Goal: Information Seeking & Learning: Learn about a topic

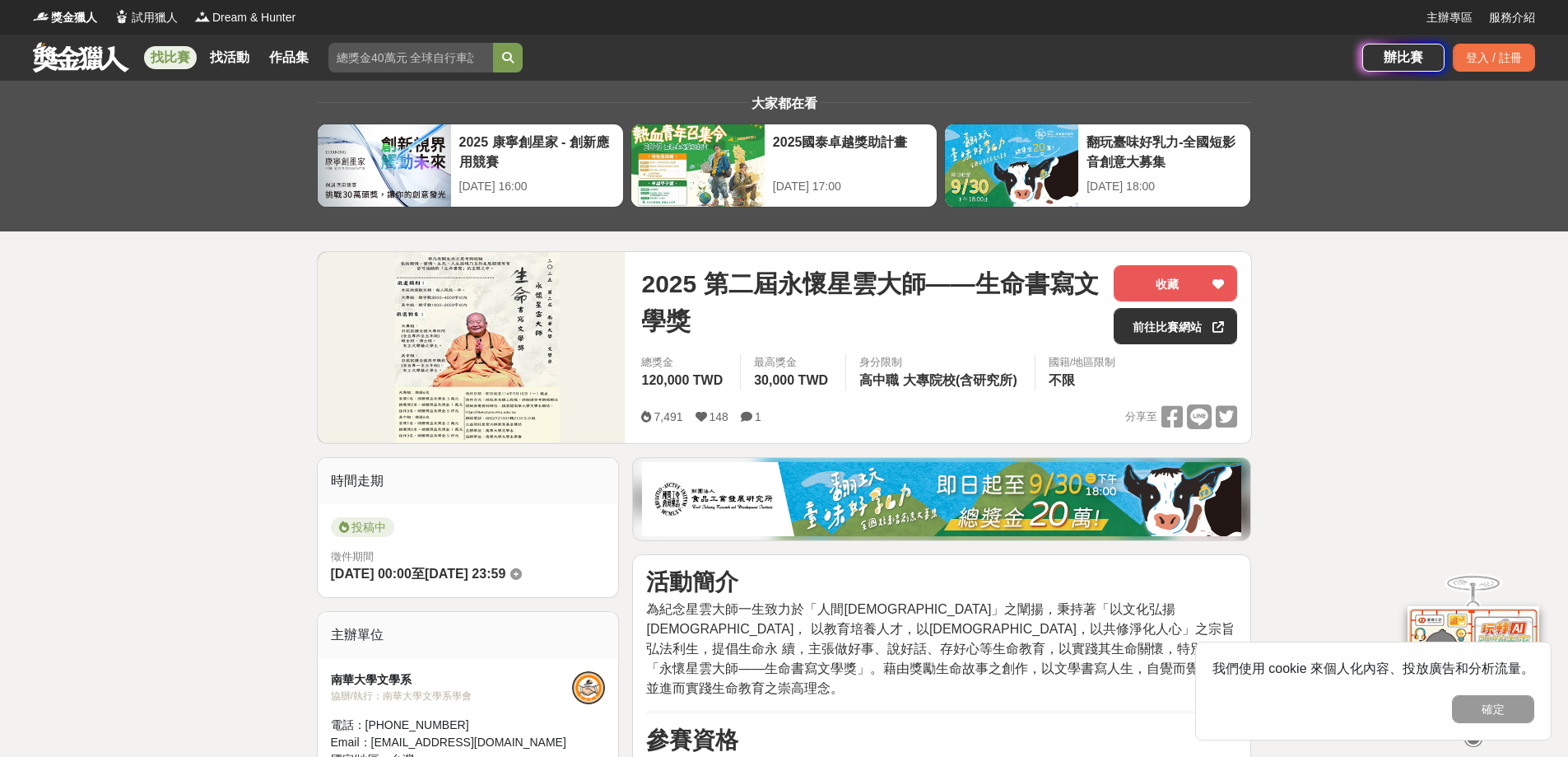
drag, startPoint x: 0, startPoint y: 0, endPoint x: 1506, endPoint y: 715, distance: 1667.1
click at [1507, 716] on button "確定" at bounding box center [1493, 709] width 82 height 28
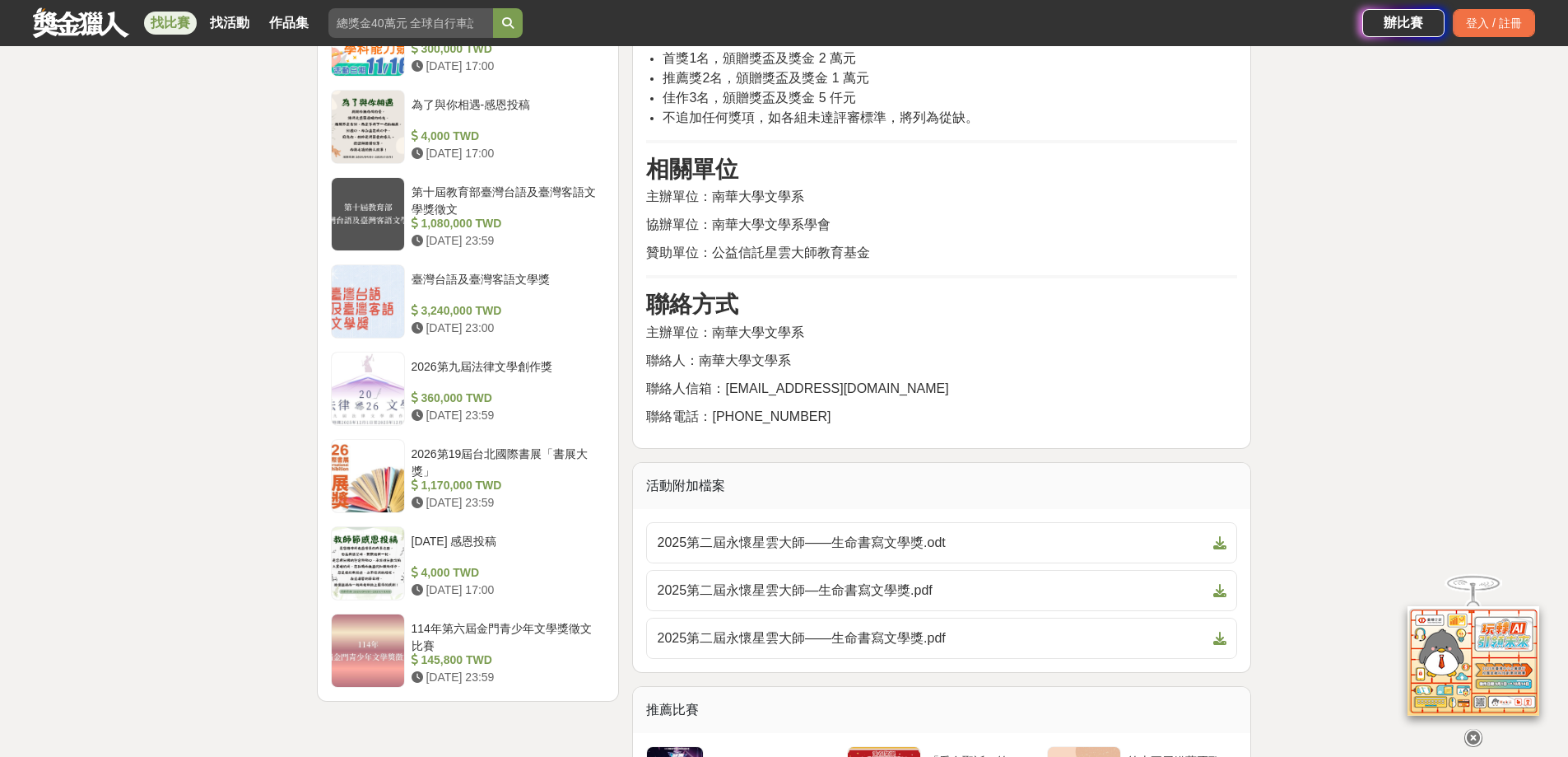
scroll to position [1730, 0]
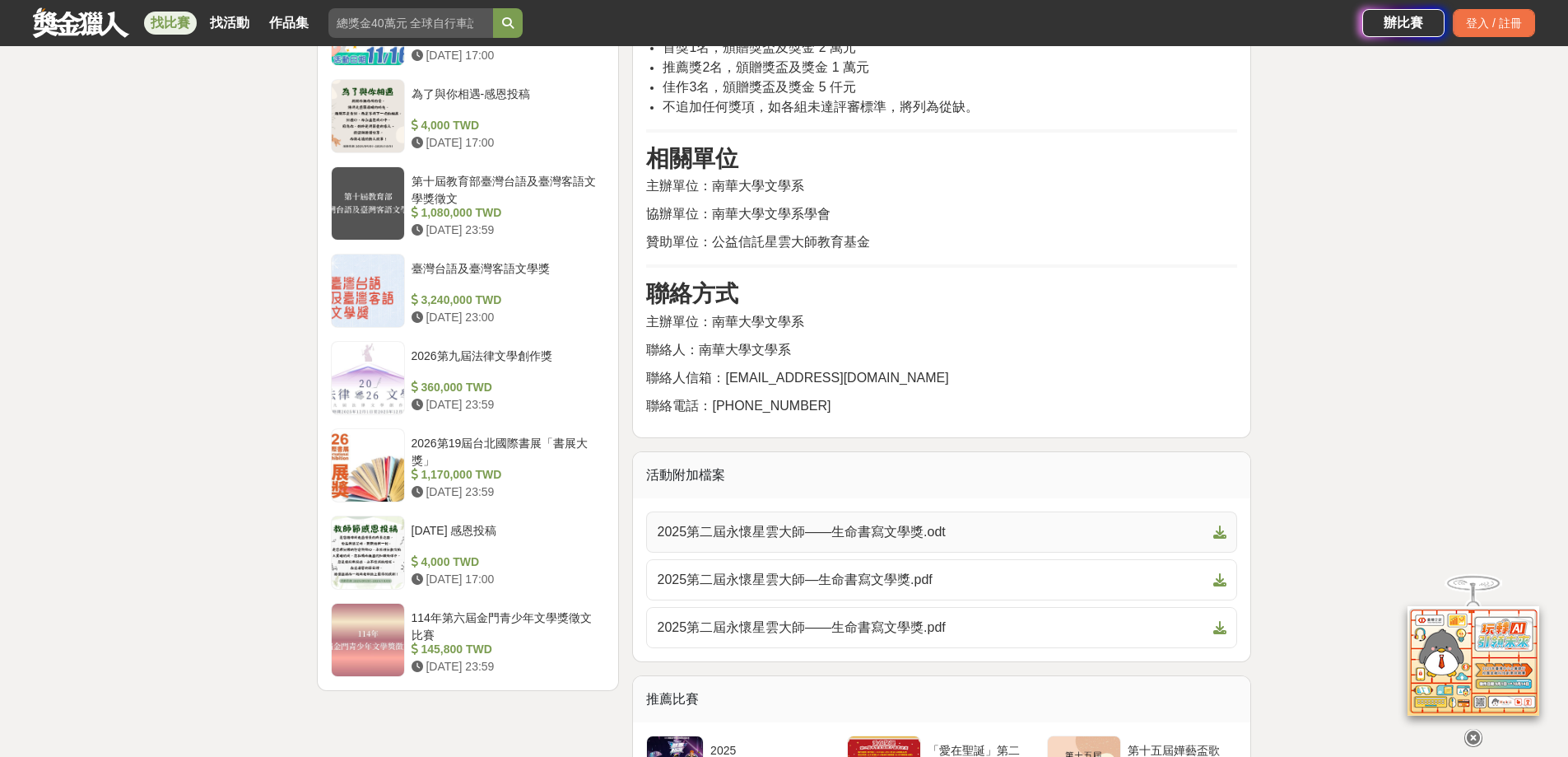
click at [947, 523] on span "2025第二屆永懷星雲大師——生命書寫文學獎.odt" at bounding box center [932, 532] width 550 height 20
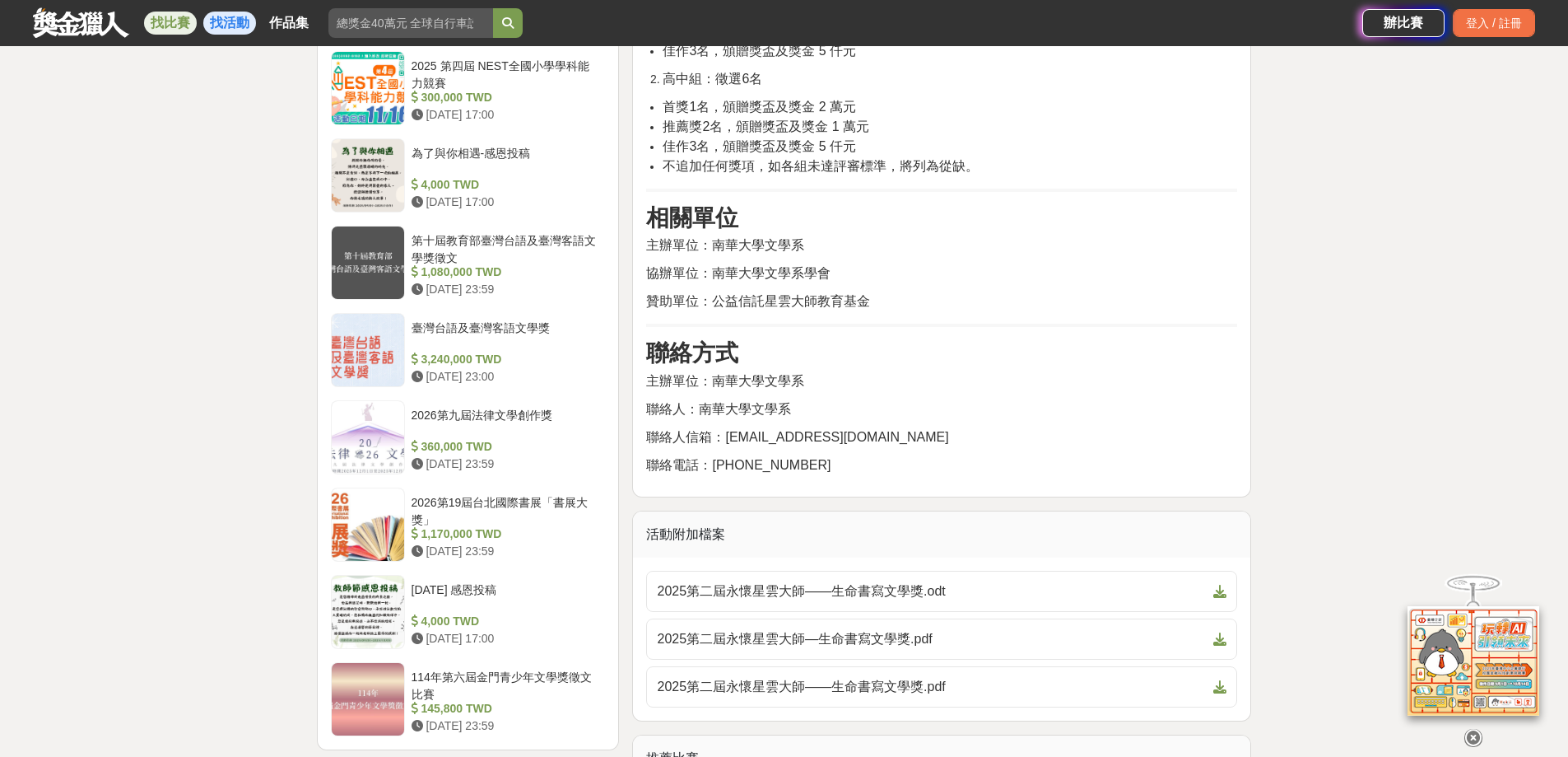
scroll to position [1235, 0]
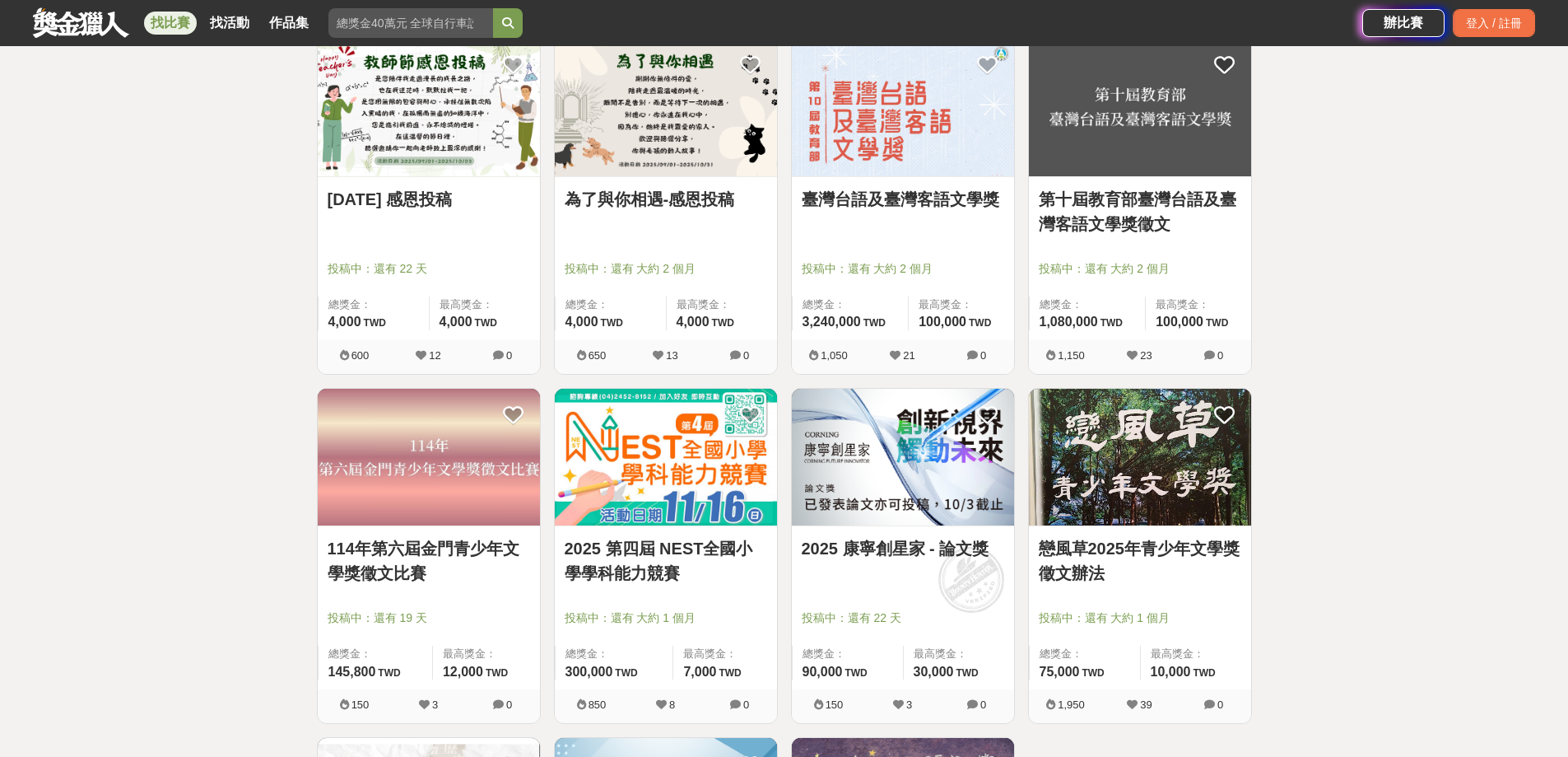
scroll to position [1400, 0]
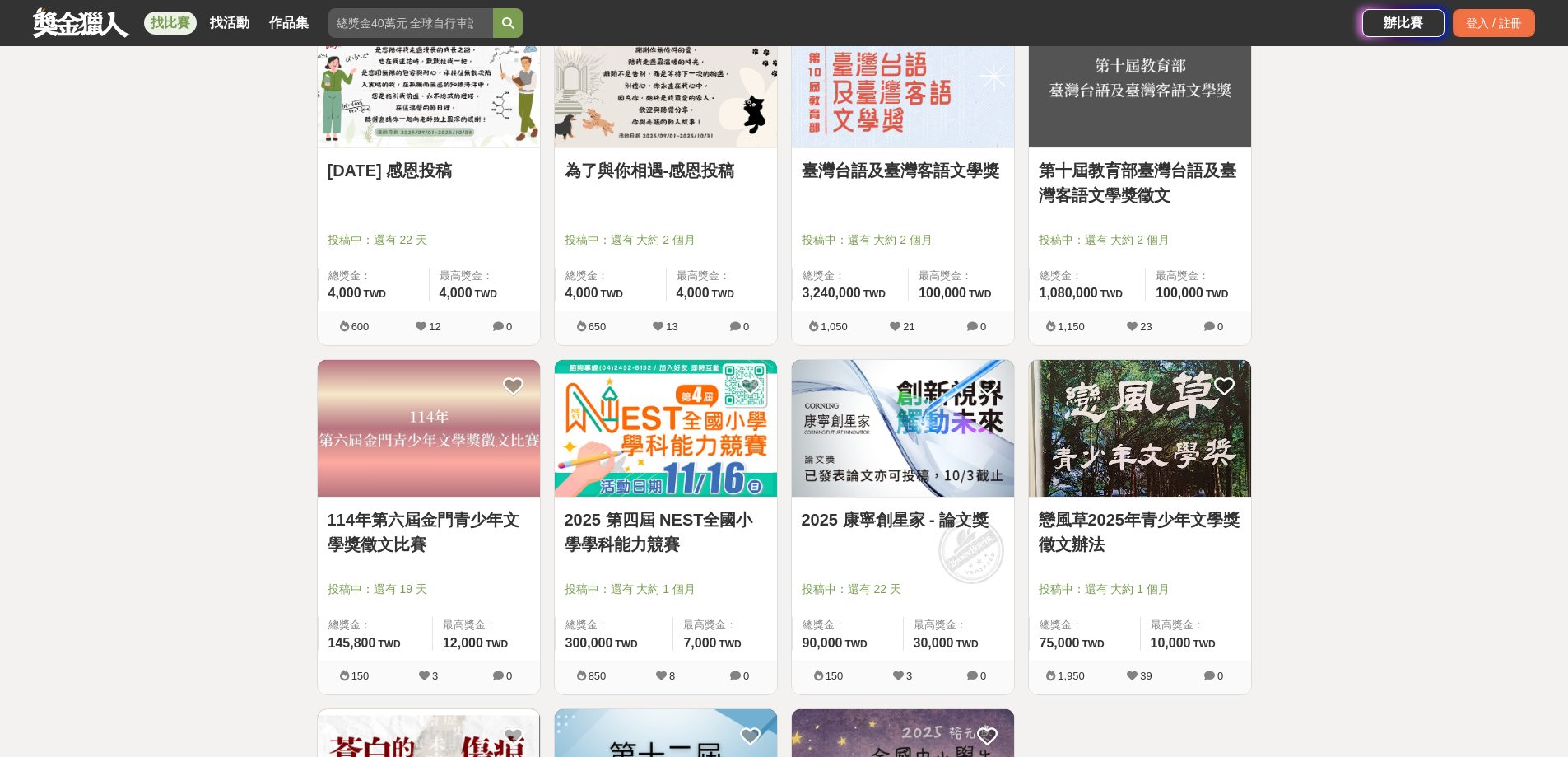
click at [1140, 528] on link "戀風草2025年青少年文學獎徵文辦法" at bounding box center [1140, 531] width 202 height 49
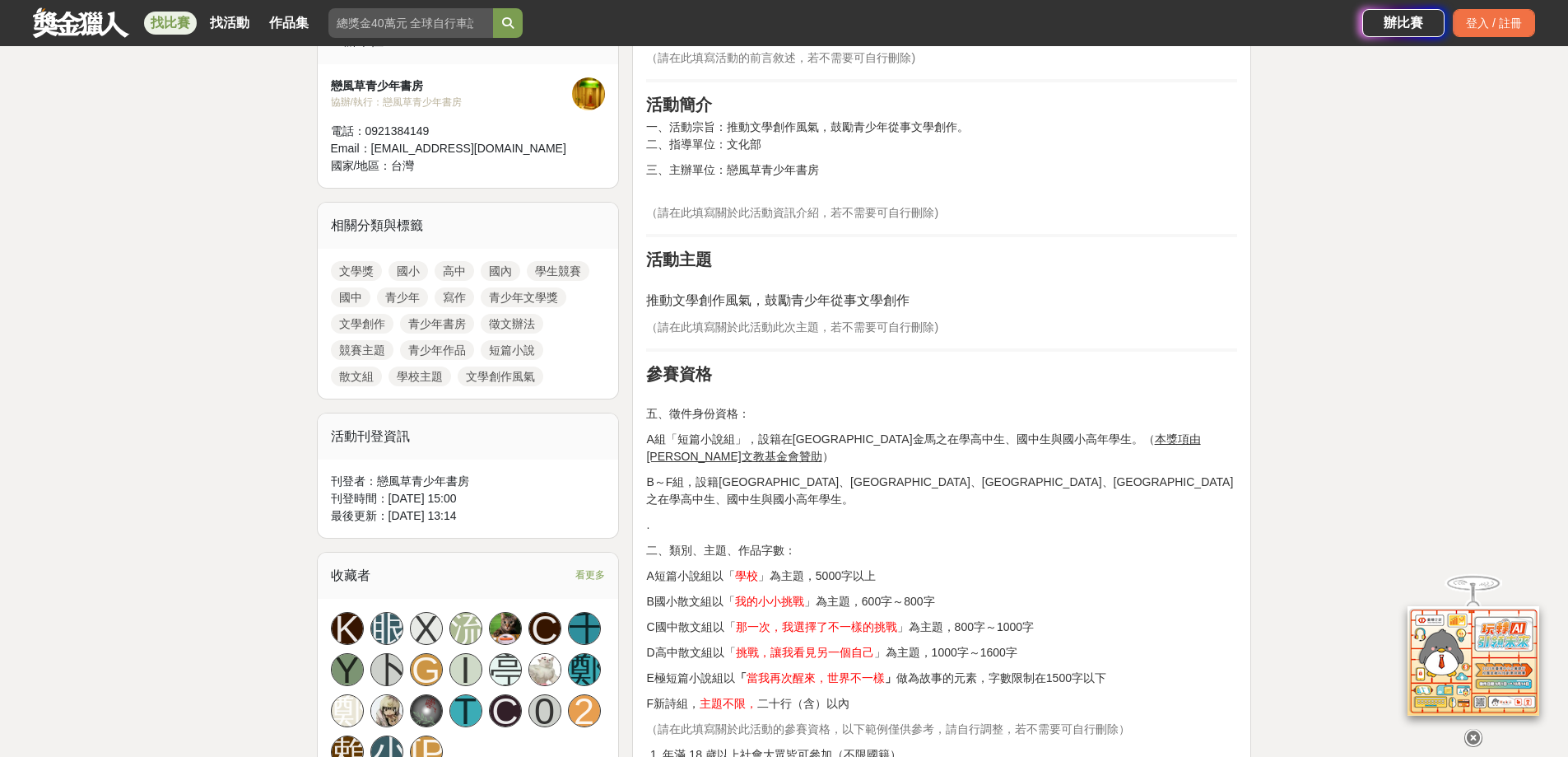
scroll to position [659, 0]
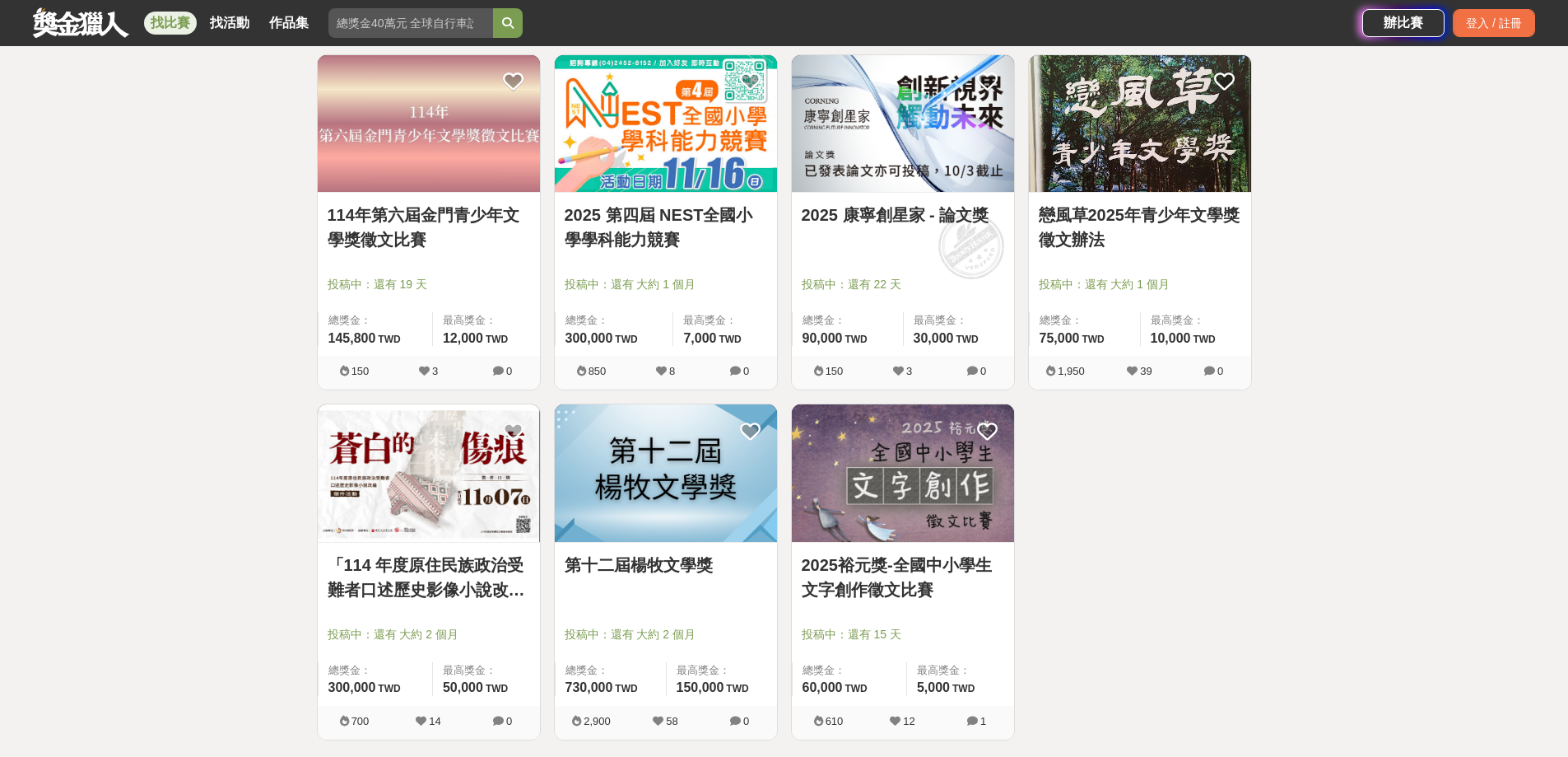
scroll to position [1812, 0]
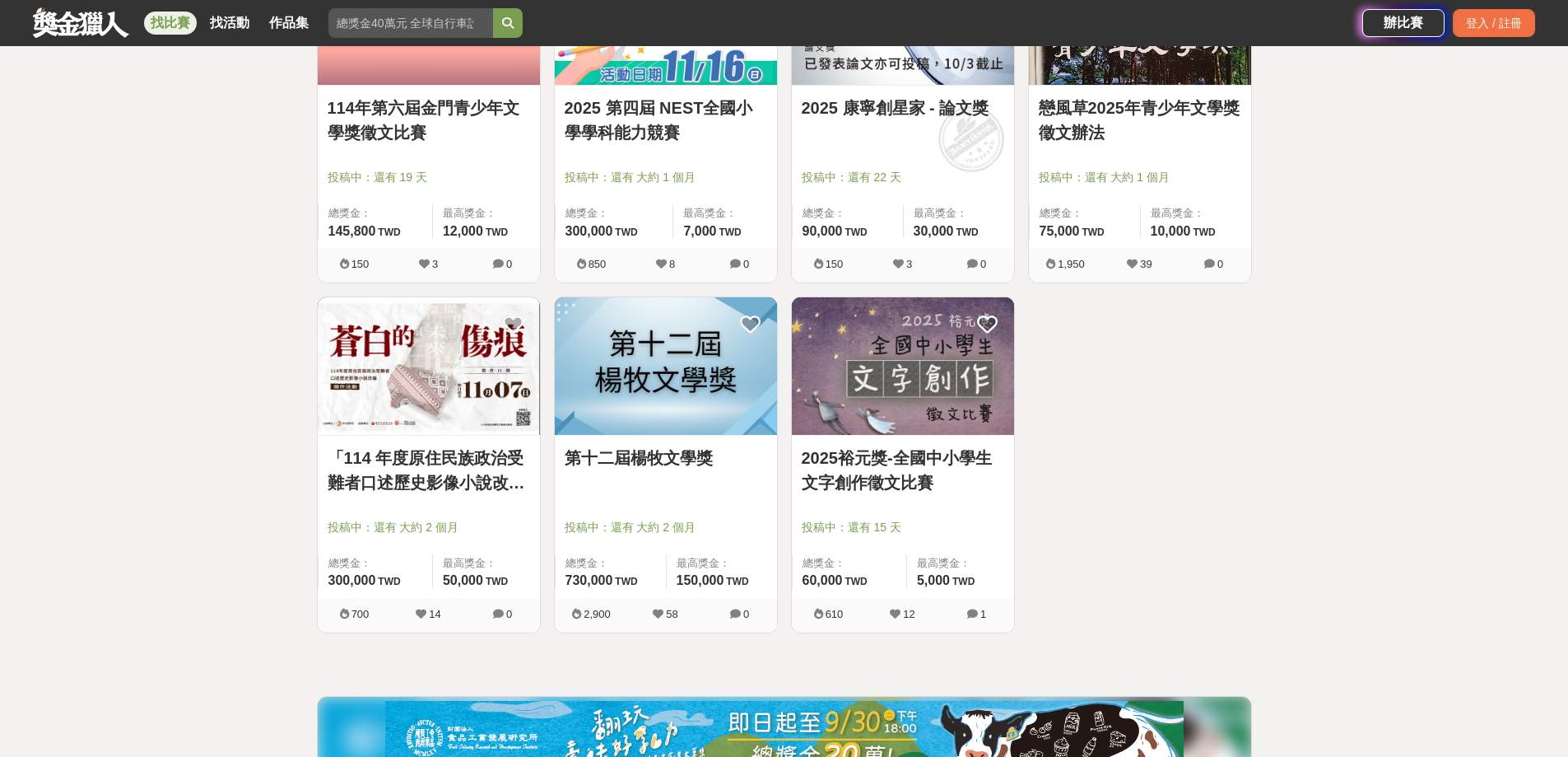
click at [451, 482] on link "「114 年度原住民族政治受難者口述歷史影像小說改編」徵件活動" at bounding box center [429, 470] width 202 height 49
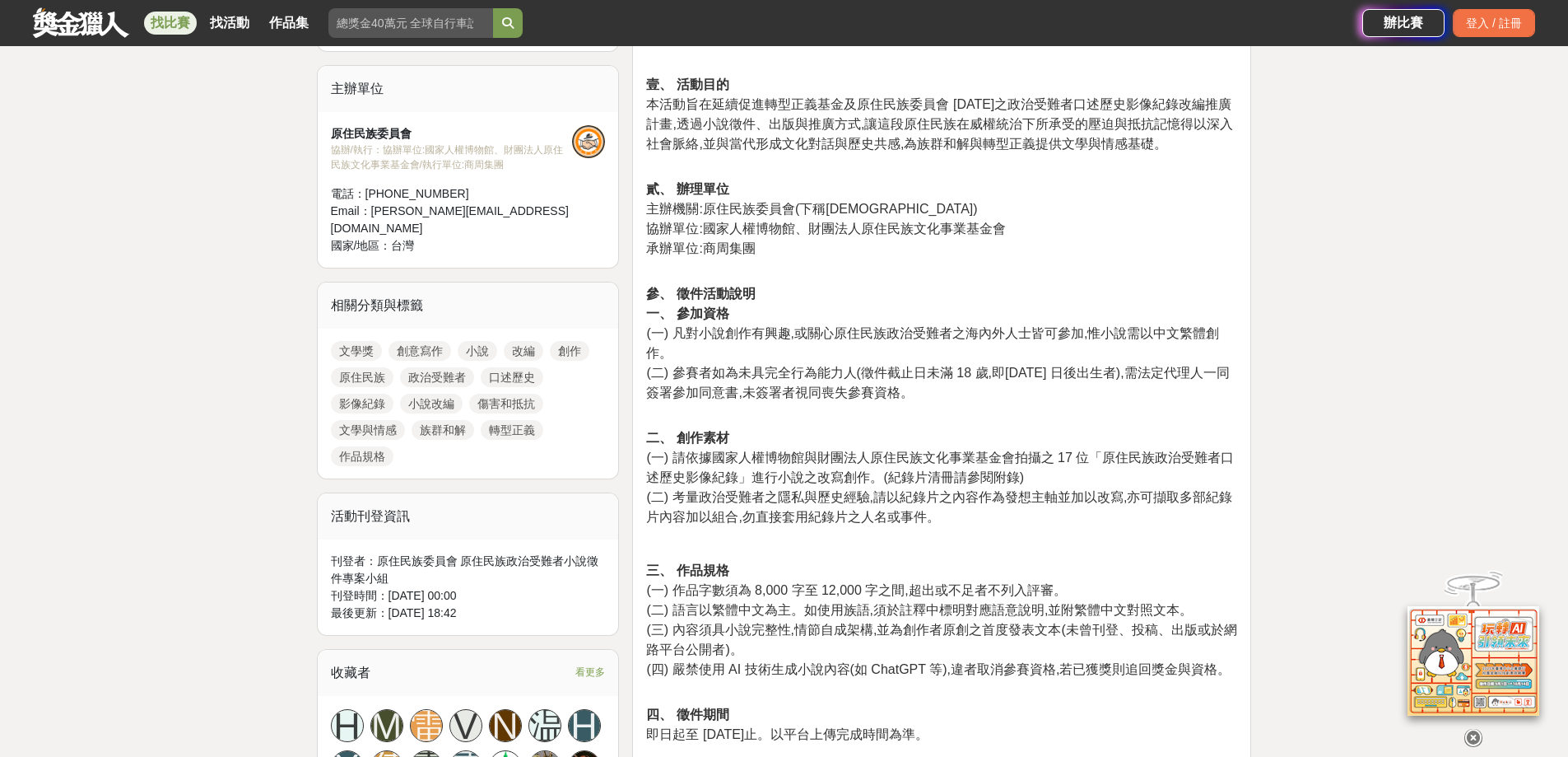
scroll to position [577, 0]
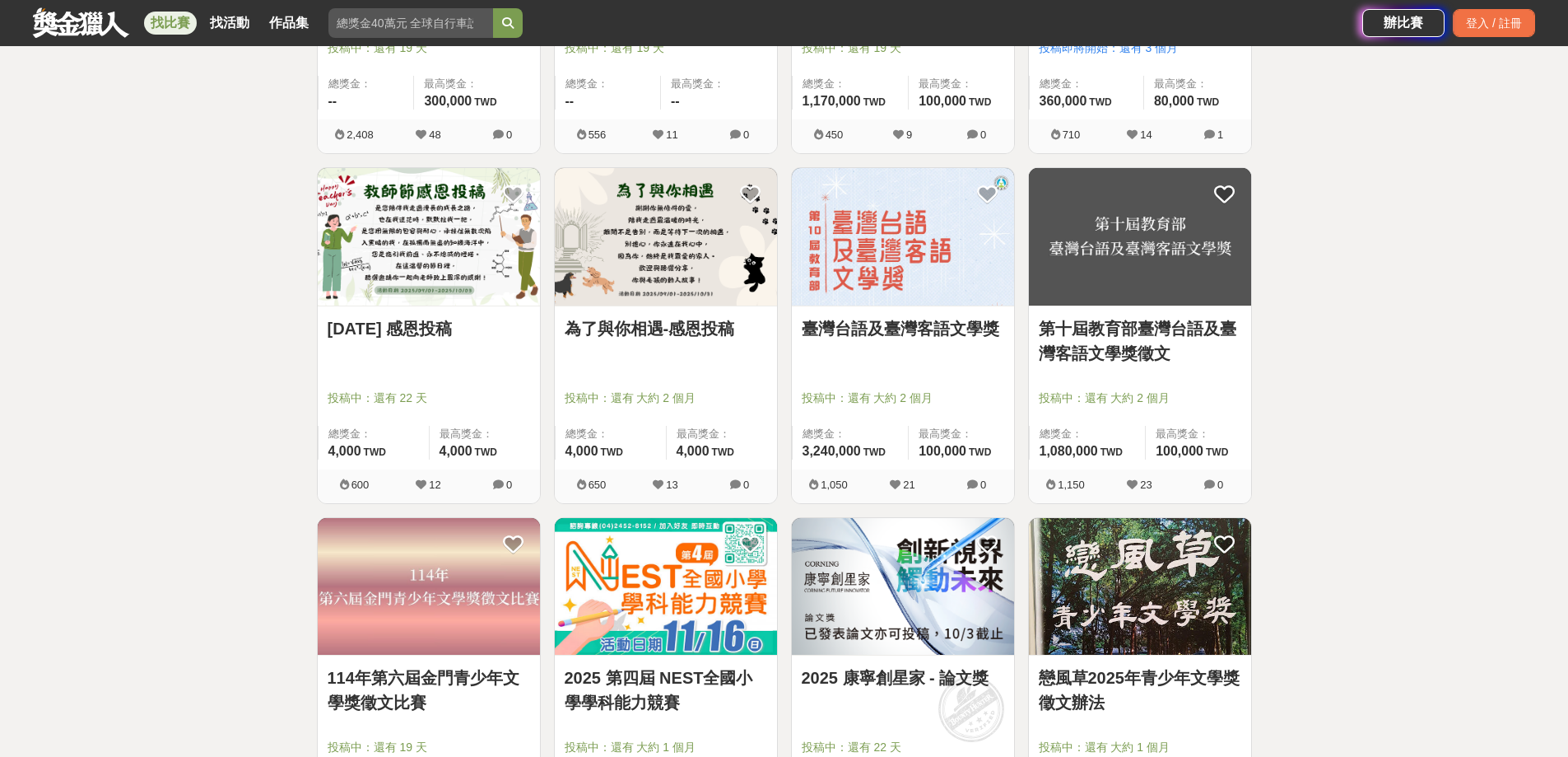
scroll to position [1235, 0]
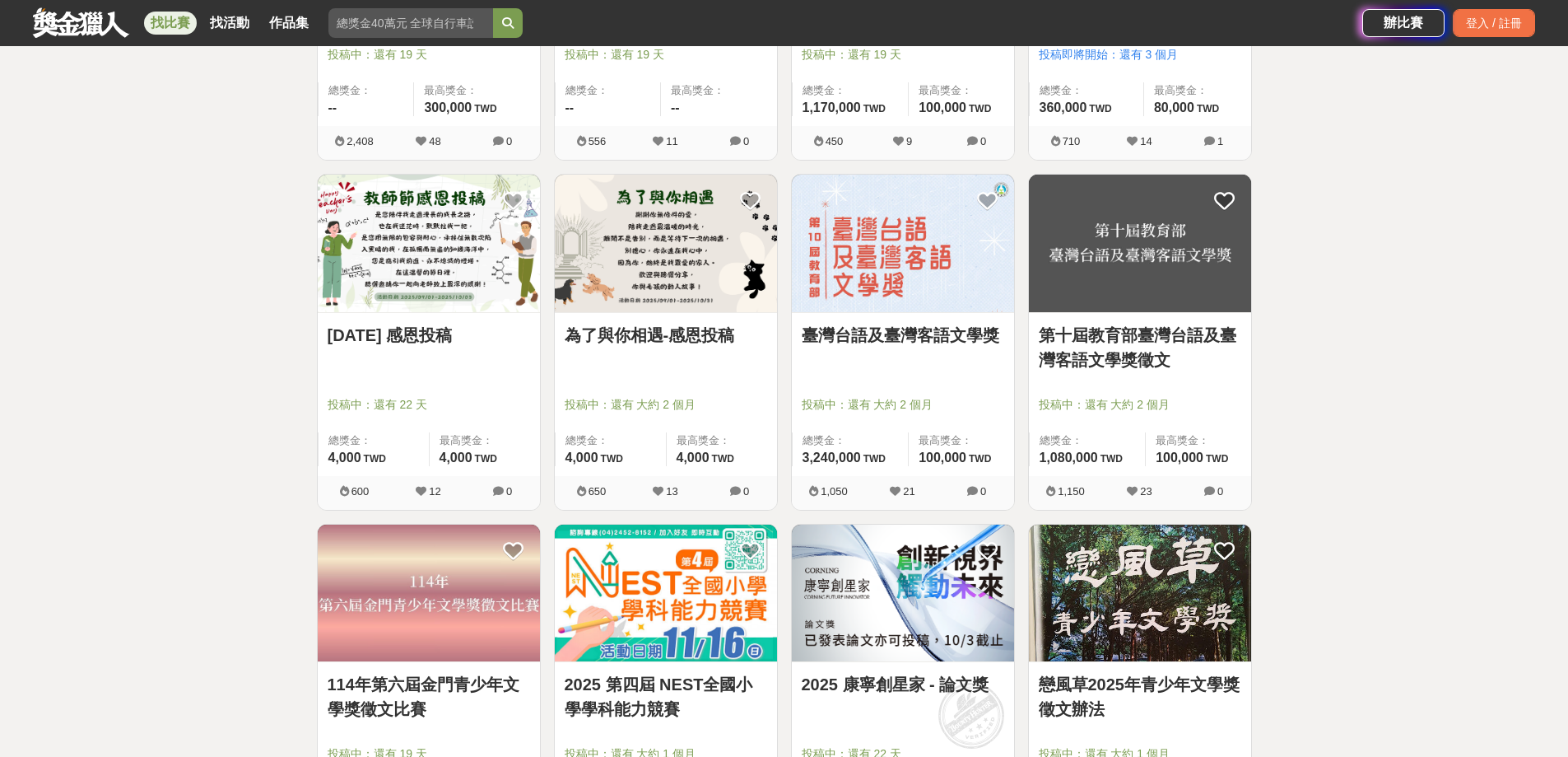
click at [664, 279] on img at bounding box center [666, 243] width 223 height 138
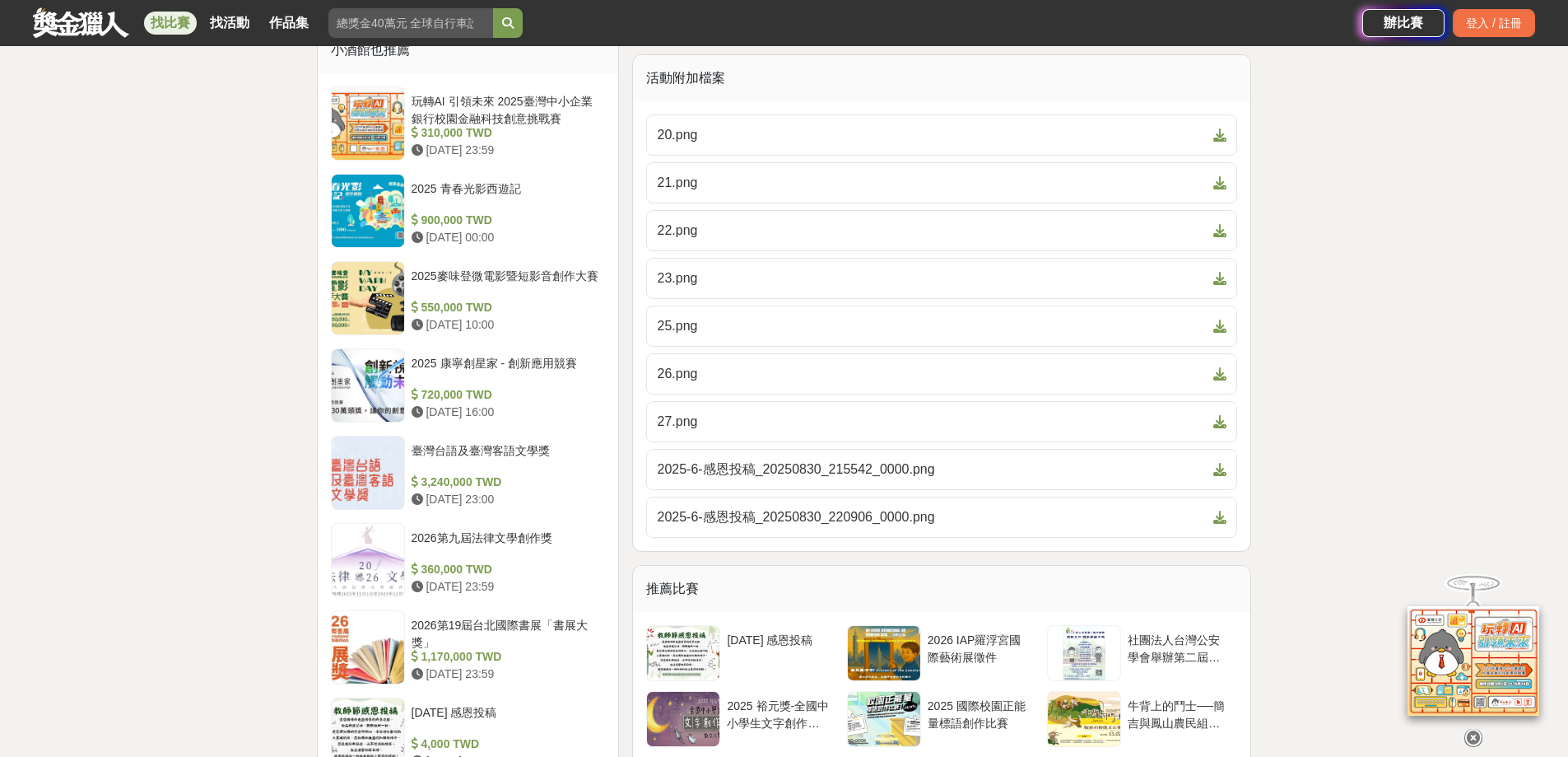
scroll to position [1400, 0]
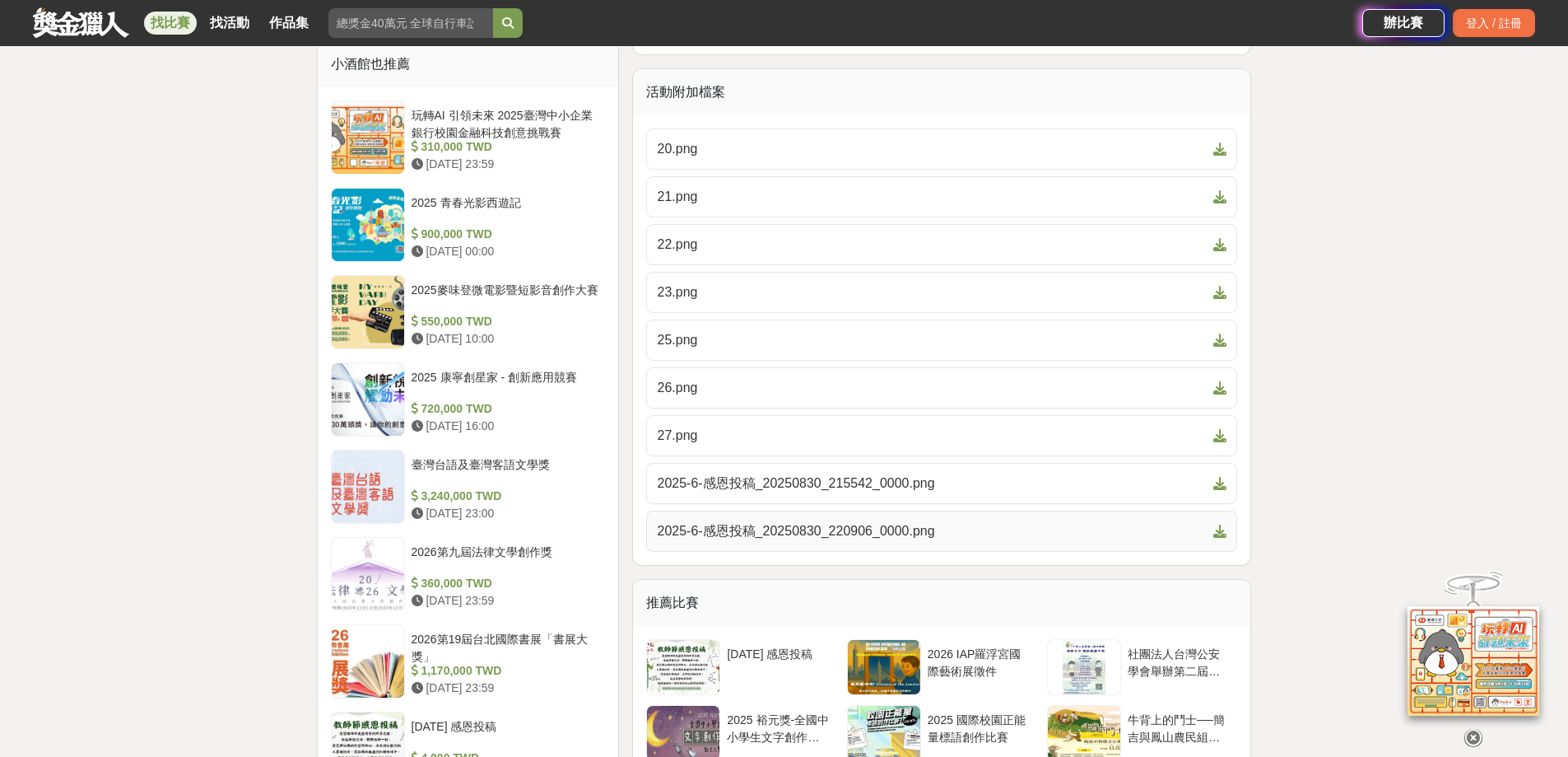
click at [1222, 532] on icon at bounding box center [1220, 531] width 13 height 14
click at [1219, 481] on icon at bounding box center [1220, 484] width 13 height 14
click at [829, 441] on span "27.png" at bounding box center [932, 436] width 550 height 20
click at [1223, 146] on icon at bounding box center [1220, 149] width 13 height 14
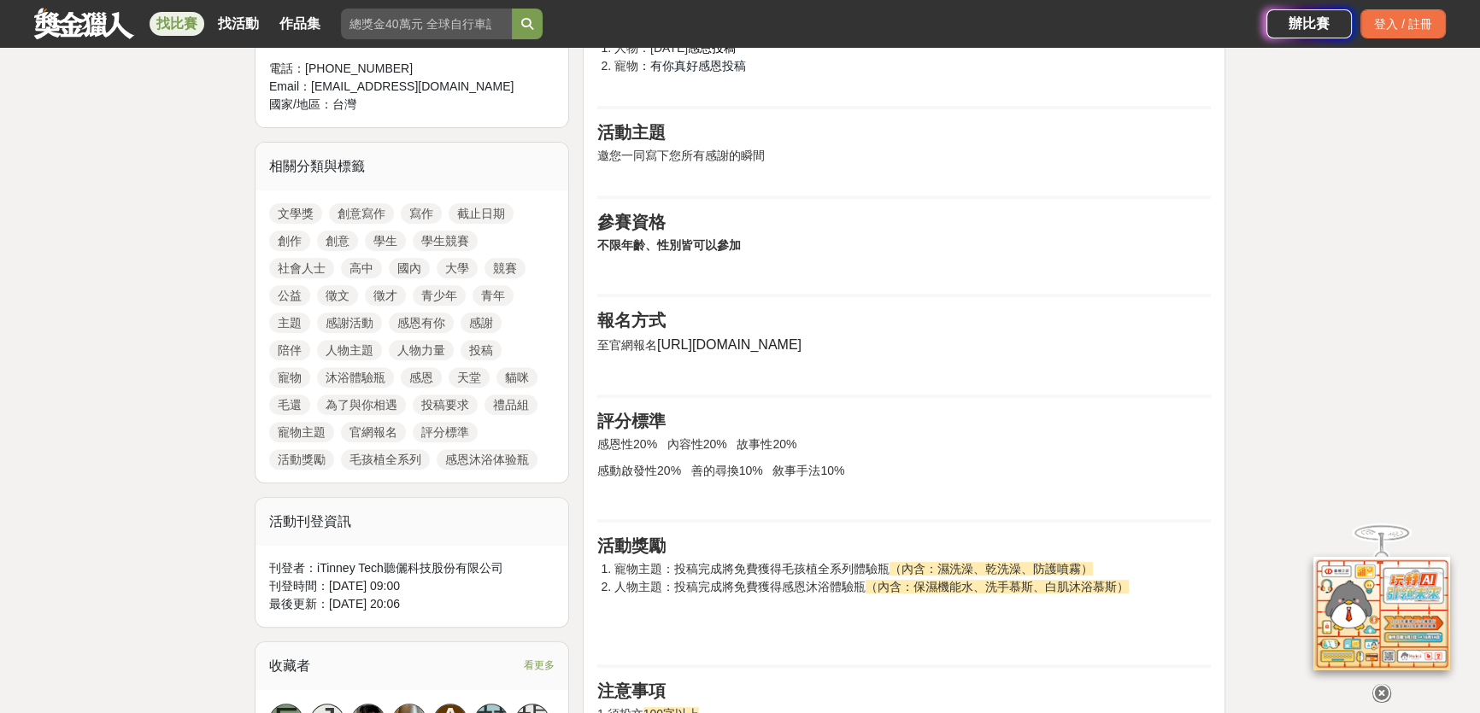
scroll to position [606, 0]
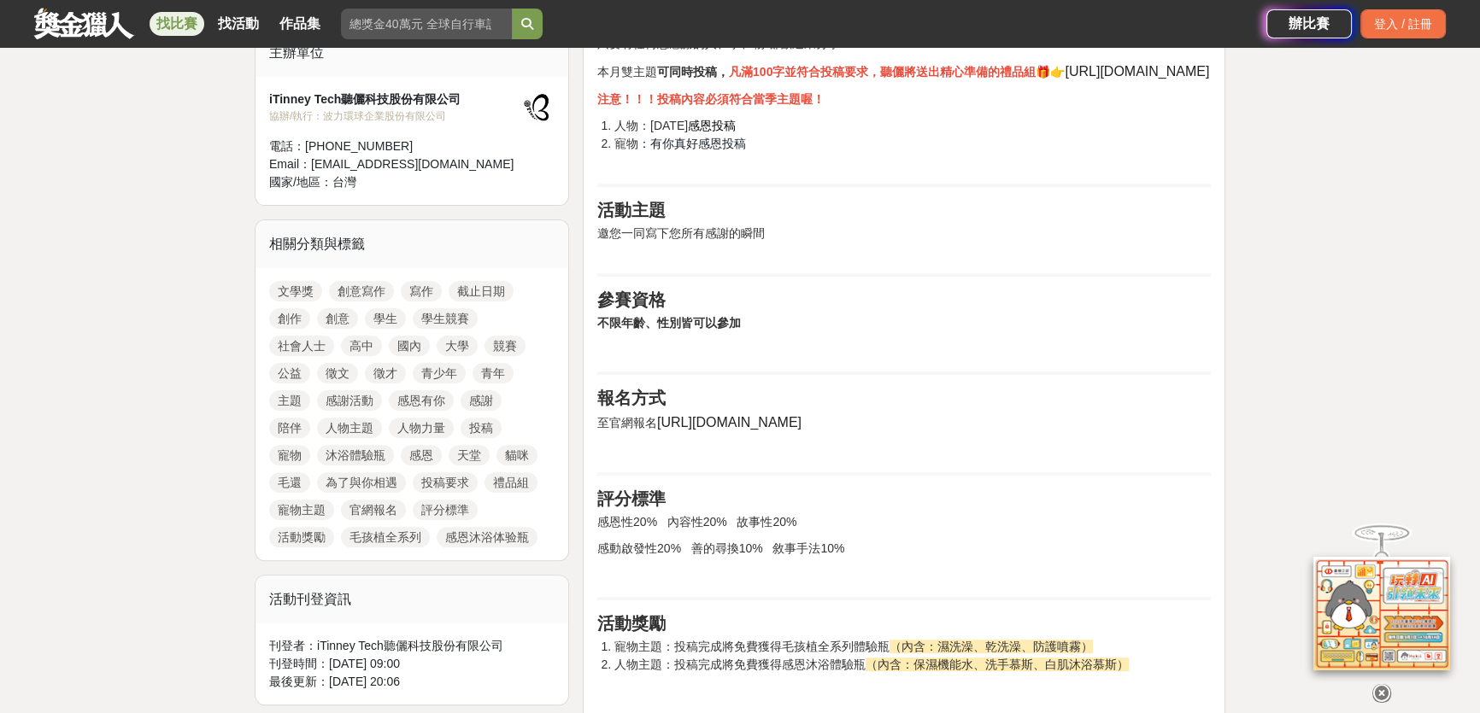
drag, startPoint x: 657, startPoint y: 418, endPoint x: 787, endPoint y: 417, distance: 129.9
click at [787, 417] on span "https://bit.ly/4aO9ohD" at bounding box center [729, 422] width 144 height 15
copy span "https://bit.ly/4aO9ohD"
